Goal: Information Seeking & Learning: Learn about a topic

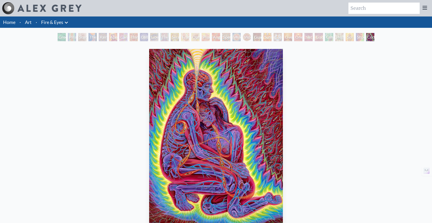
scroll to position [16, 0]
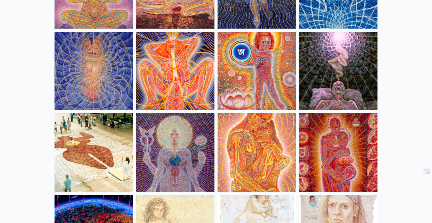
scroll to position [4832, 0]
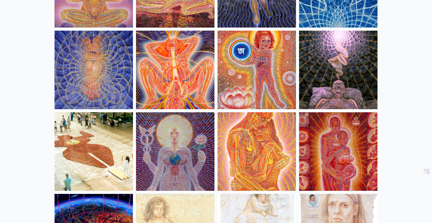
click at [254, 148] on img at bounding box center [256, 151] width 78 height 78
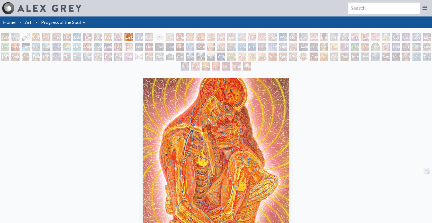
click at [311, 122] on div "Embracing 1989, oil on linen, 20 x 24 in. Visit the CoSM Shop" at bounding box center [215, 197] width 423 height 242
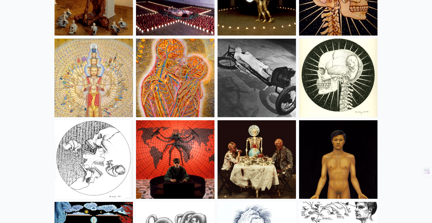
scroll to position [5840, 0]
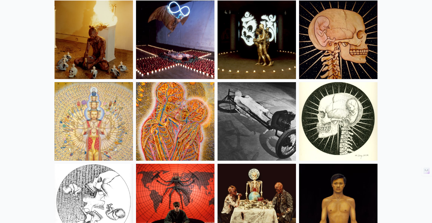
click at [197, 132] on img at bounding box center [175, 121] width 78 height 78
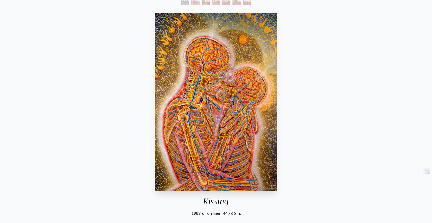
scroll to position [65, 0]
